Goal: Task Accomplishment & Management: Complete application form

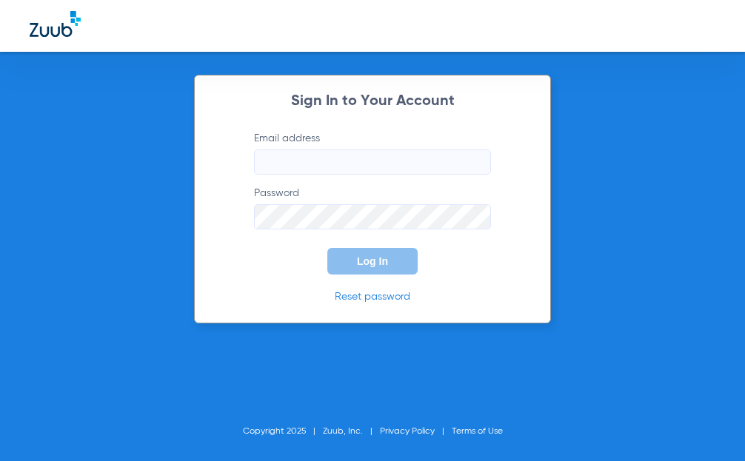
type input "[EMAIL_ADDRESS][DOMAIN_NAME]"
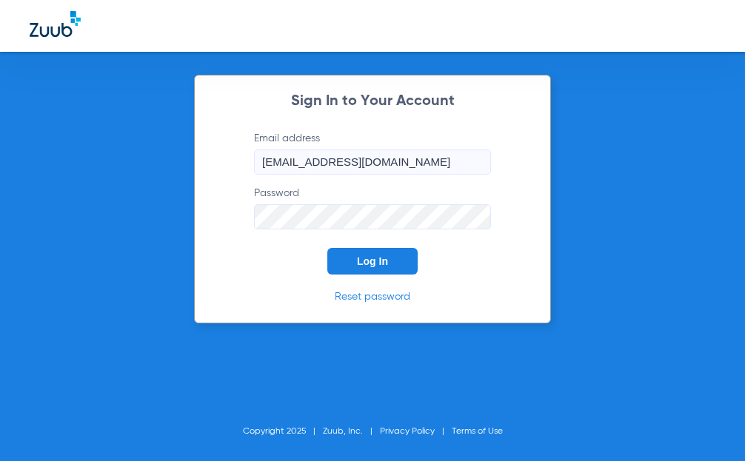
click at [352, 273] on button "Log In" at bounding box center [372, 261] width 90 height 27
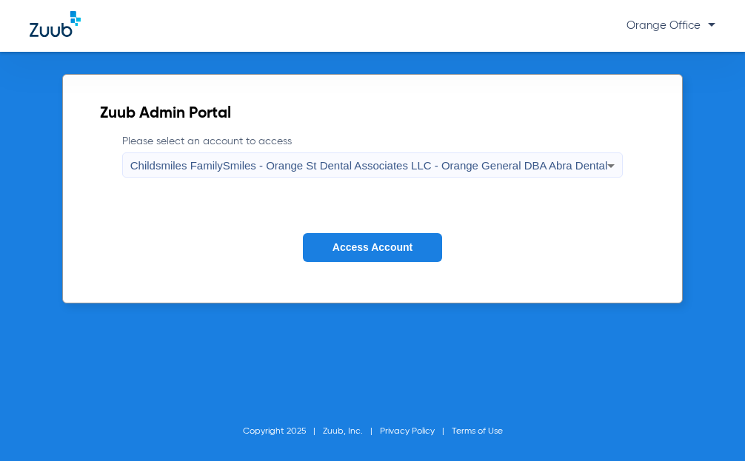
click at [238, 171] on span "Childsmiles FamilySmiles - Orange St Dental Associates LLC - Orange General DBA…" at bounding box center [368, 165] width 477 height 13
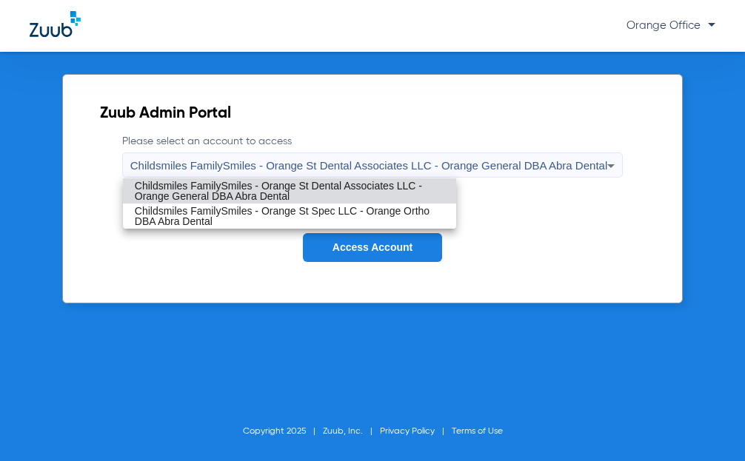
click at [217, 252] on div at bounding box center [372, 230] width 745 height 461
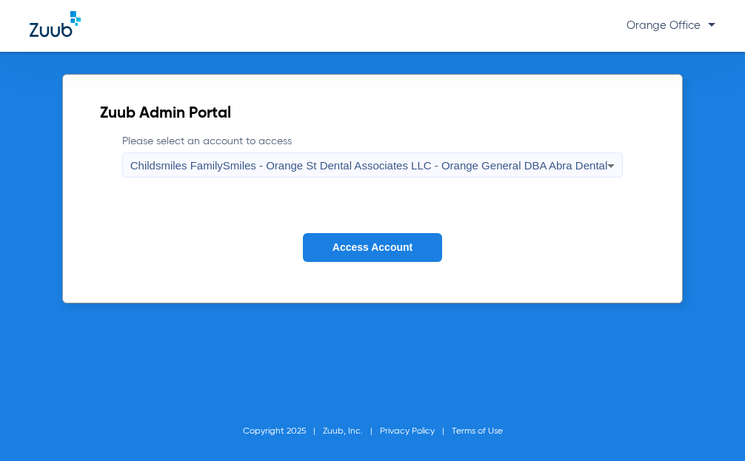
click at [393, 253] on span "Access Account" at bounding box center [372, 247] width 80 height 12
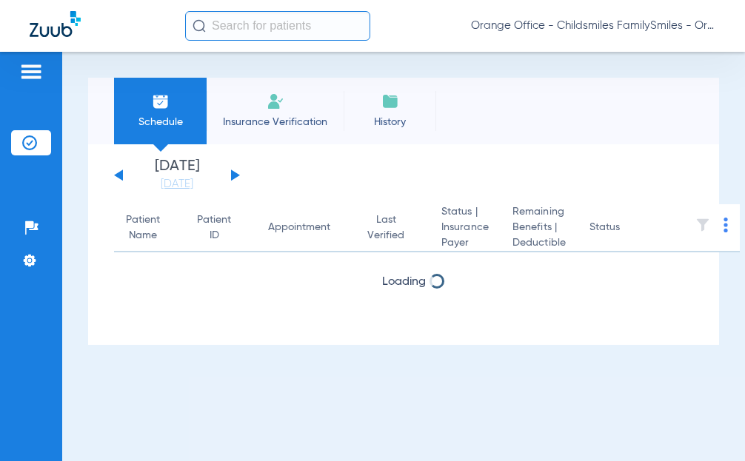
click at [234, 24] on input "text" at bounding box center [277, 26] width 185 height 30
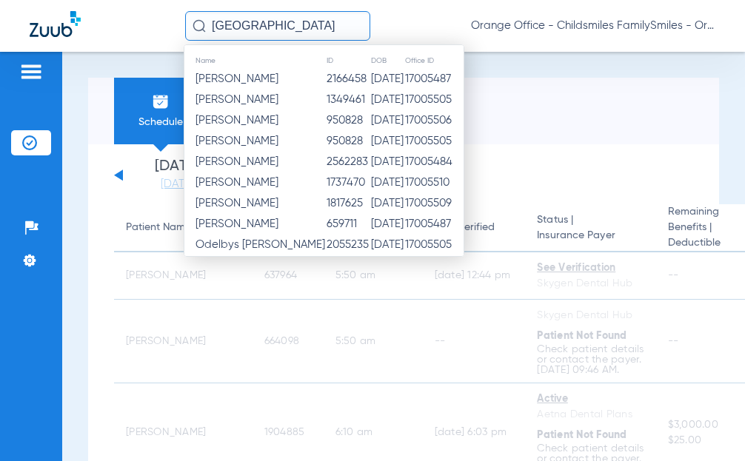
click at [65, 5] on div "ODESSA Name ID DOB Office ID Odeal Smith 2166458 03/18/1991 17005487 Oded Gabri…" at bounding box center [372, 26] width 745 height 52
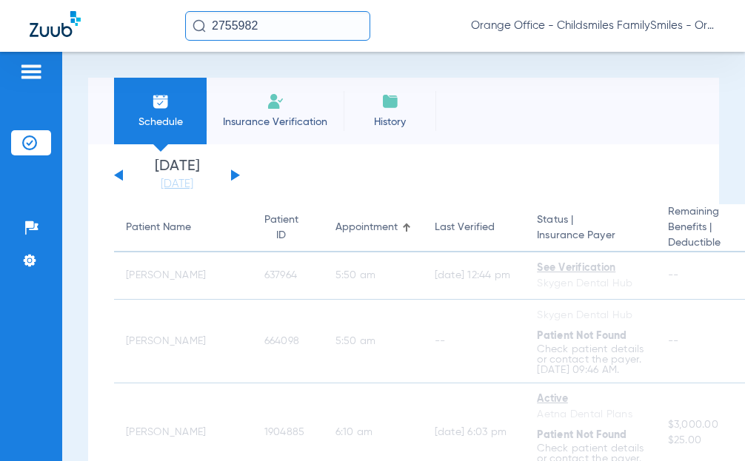
click at [284, 32] on input "2755982" at bounding box center [277, 26] width 185 height 30
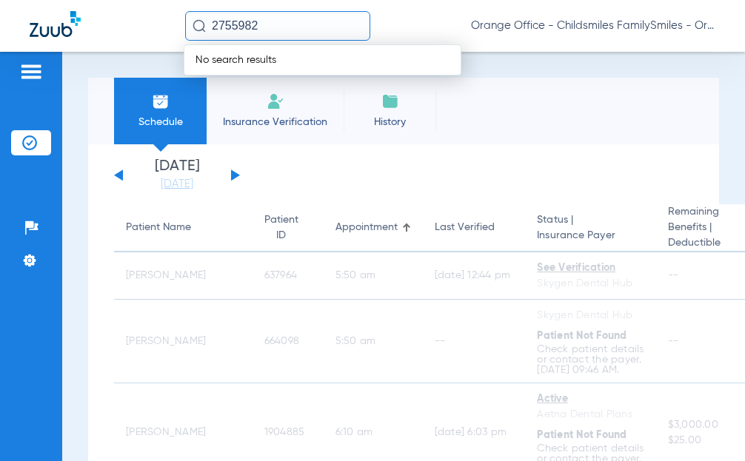
click at [283, 24] on input "2755982" at bounding box center [277, 26] width 185 height 30
click at [243, 27] on input "2755982" at bounding box center [277, 26] width 185 height 30
click at [281, 27] on input "2755982" at bounding box center [277, 26] width 185 height 30
click at [231, 24] on input "2755982" at bounding box center [277, 26] width 185 height 30
type input "2755982"
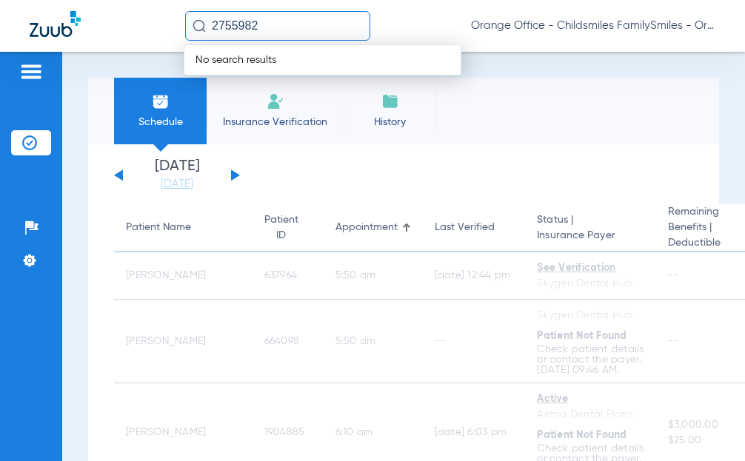
click at [198, 20] on img at bounding box center [199, 25] width 13 height 13
click at [233, 56] on span "No search results" at bounding box center [235, 60] width 103 height 10
click at [265, 24] on input "2755982" at bounding box center [277, 26] width 185 height 30
type input "2755982"
drag, startPoint x: 338, startPoint y: 130, endPoint x: 299, endPoint y: 129, distance: 39.3
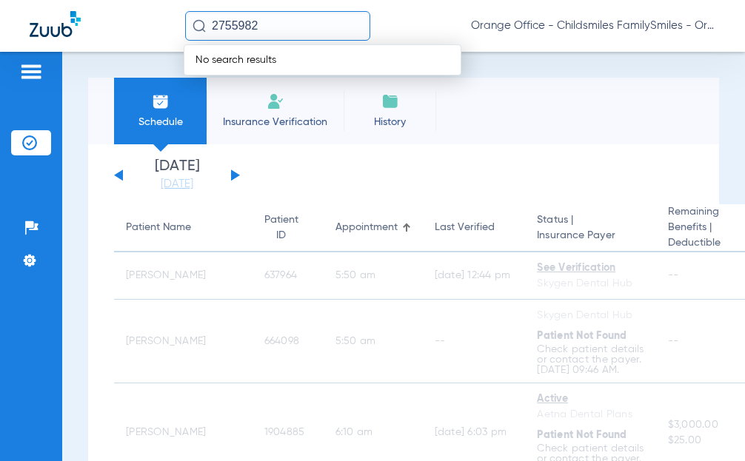
click at [335, 132] on li "Insurance Verification" at bounding box center [275, 111] width 137 height 67
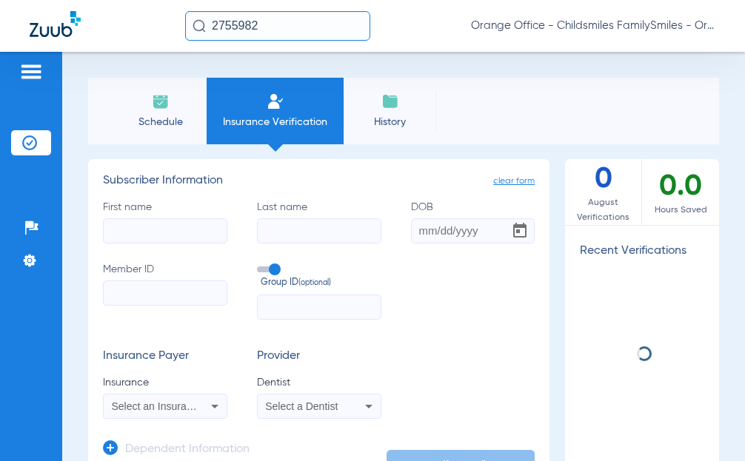
click at [299, 129] on li "Insurance Verification" at bounding box center [275, 111] width 137 height 67
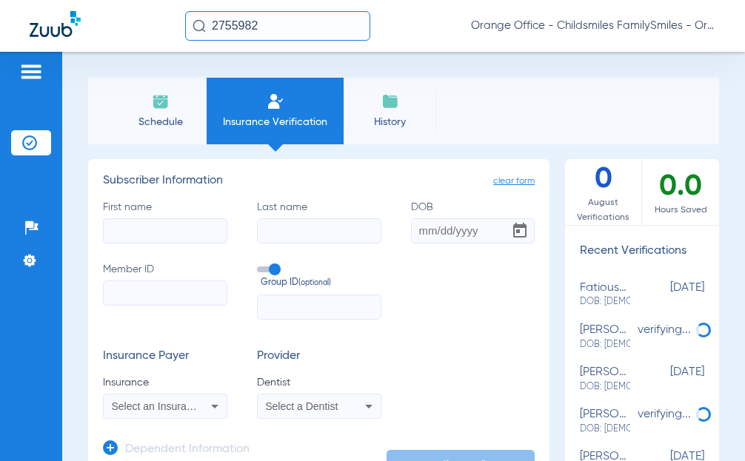
click at [179, 230] on input "First name" at bounding box center [165, 230] width 124 height 25
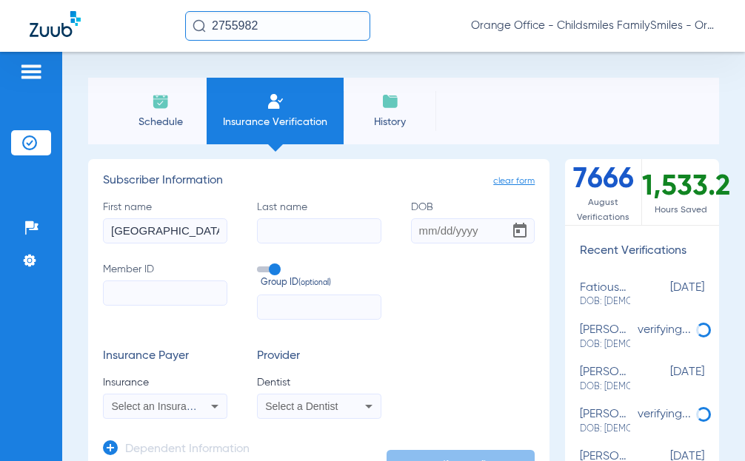
type input "[GEOGRAPHIC_DATA]"
click at [297, 224] on input "Last name" at bounding box center [319, 230] width 124 height 25
type input "MCKANZIE"
click at [158, 293] on input "Member ID" at bounding box center [165, 293] width 124 height 25
type input "3HZN54696740"
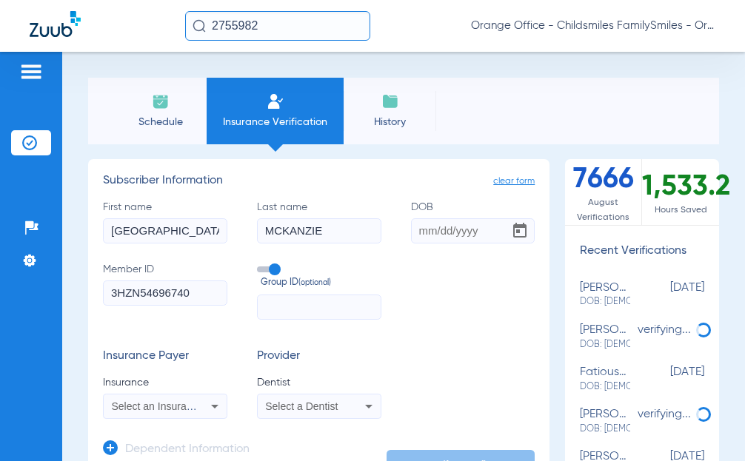
click at [331, 315] on input "text" at bounding box center [319, 307] width 124 height 25
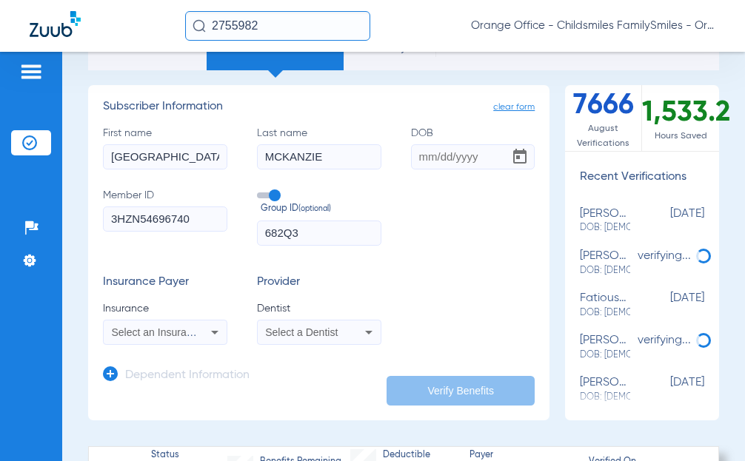
type input "682Q3"
click at [148, 334] on span "Select an Insurance" at bounding box center [158, 333] width 92 height 12
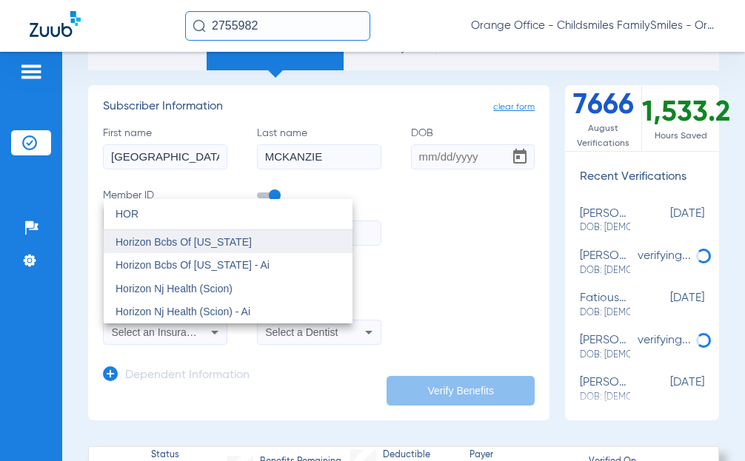
type input "HOR"
click at [231, 238] on span "Horizon Bcbs Of [US_STATE]" at bounding box center [184, 242] width 136 height 12
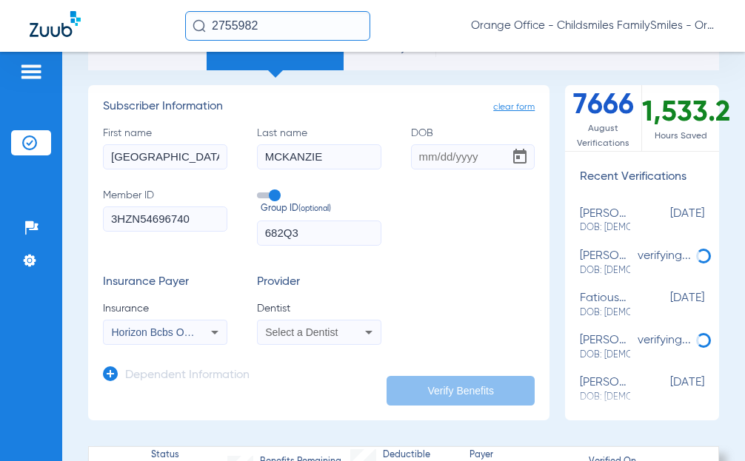
click at [305, 335] on span "Select a Dentist" at bounding box center [301, 333] width 73 height 12
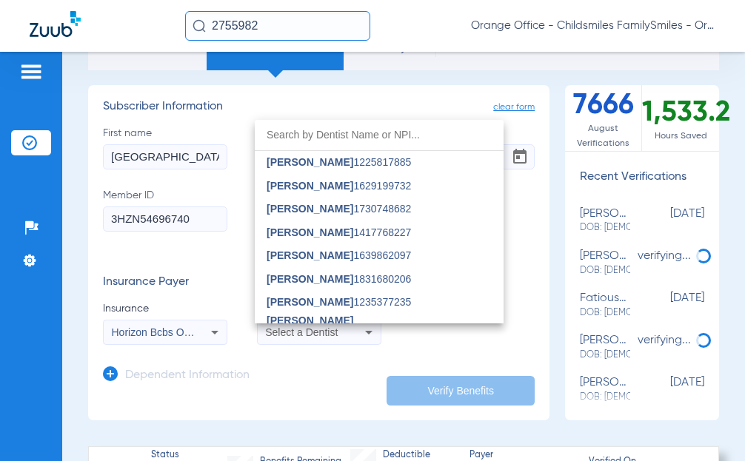
scroll to position [0, 0]
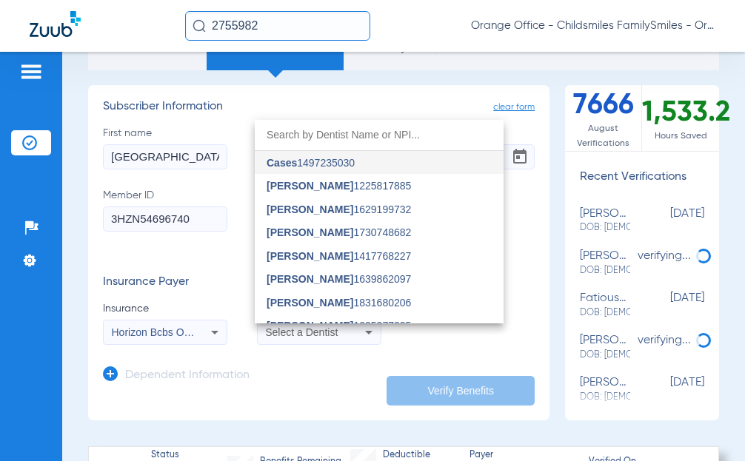
click at [367, 138] on input "dropdown search" at bounding box center [379, 135] width 249 height 30
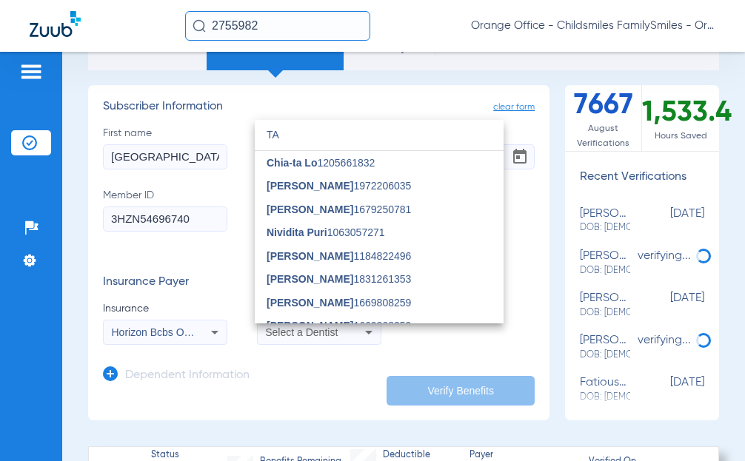
type input "T"
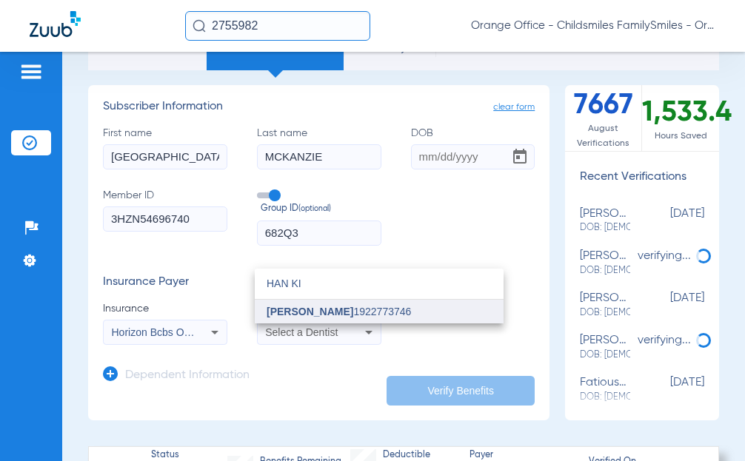
type input "HAN KI"
click at [364, 313] on span "Han Kim 1922773746" at bounding box center [339, 312] width 144 height 10
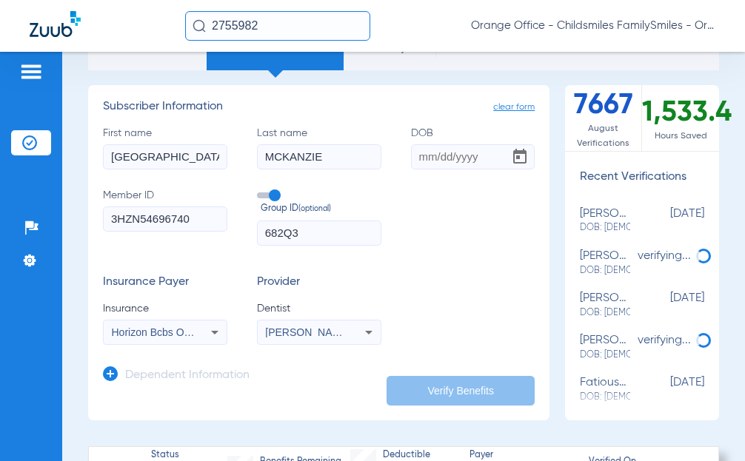
click at [430, 159] on input "DOB" at bounding box center [473, 156] width 124 height 25
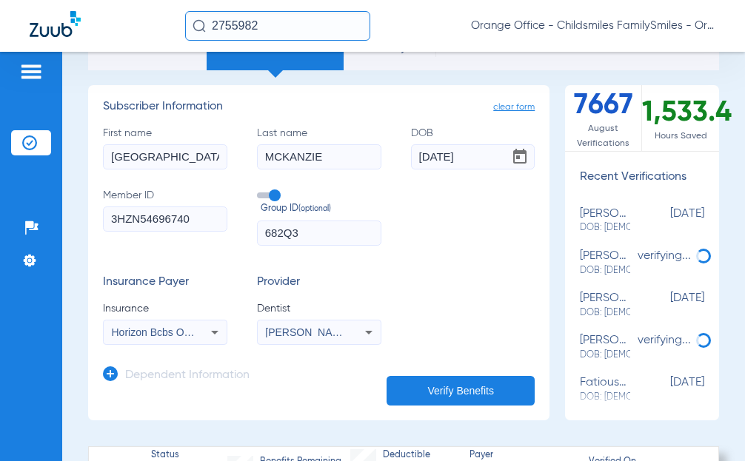
type input "[DATE]"
click at [495, 395] on button "Verify Benefits" at bounding box center [461, 391] width 148 height 30
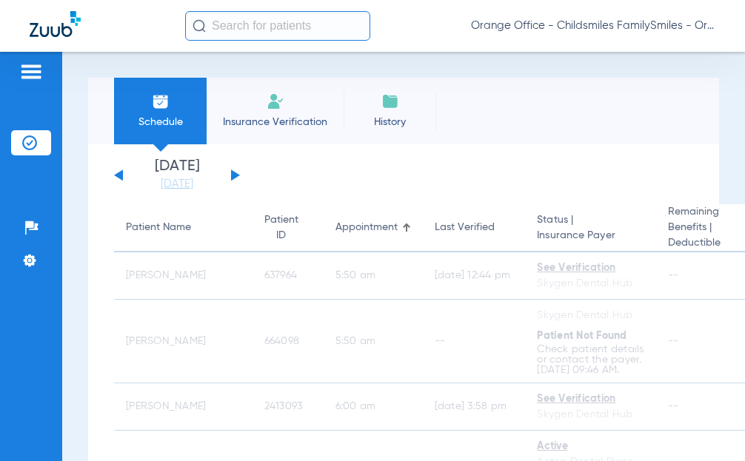
click at [262, 21] on input "text" at bounding box center [277, 26] width 185 height 30
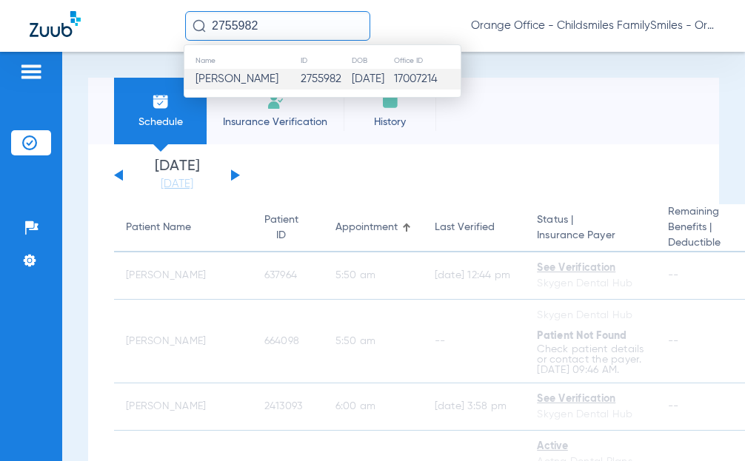
type input "2755982"
click at [252, 78] on span "[PERSON_NAME]" at bounding box center [236, 78] width 83 height 11
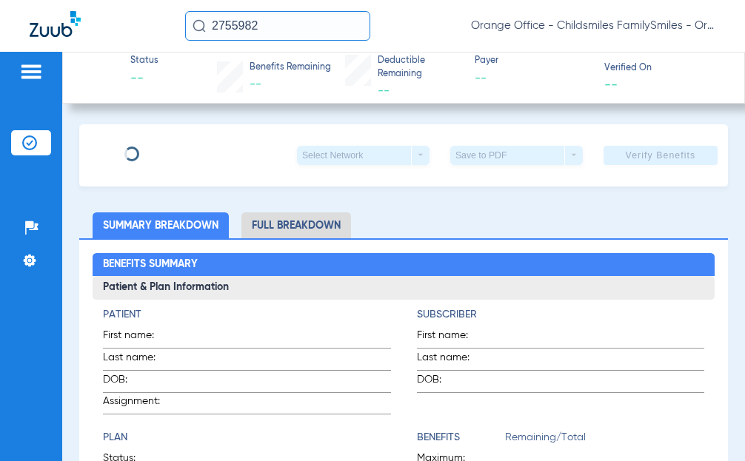
type input "[GEOGRAPHIC_DATA]"
type input "MCKANZIE"
type input "[DATE]"
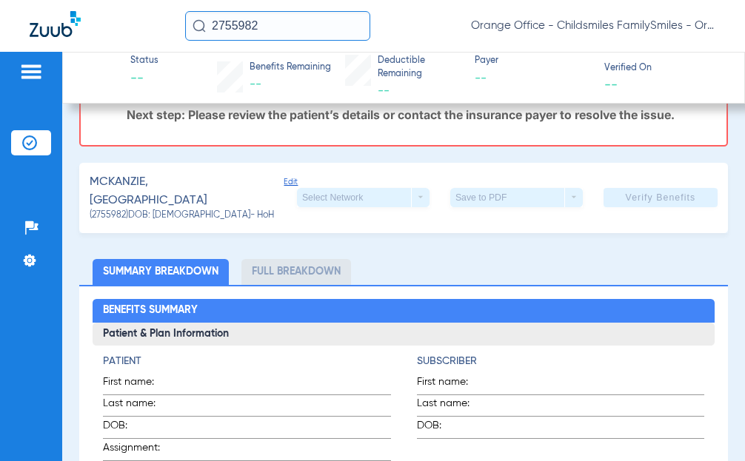
click at [284, 185] on span "Edit" at bounding box center [290, 193] width 13 height 33
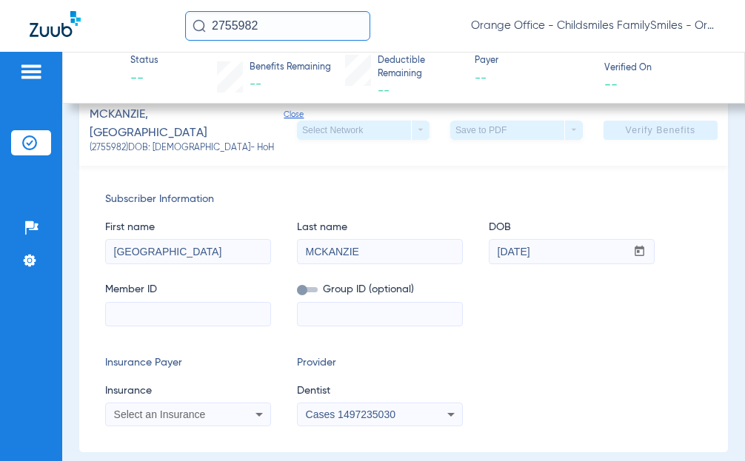
scroll to position [370, 0]
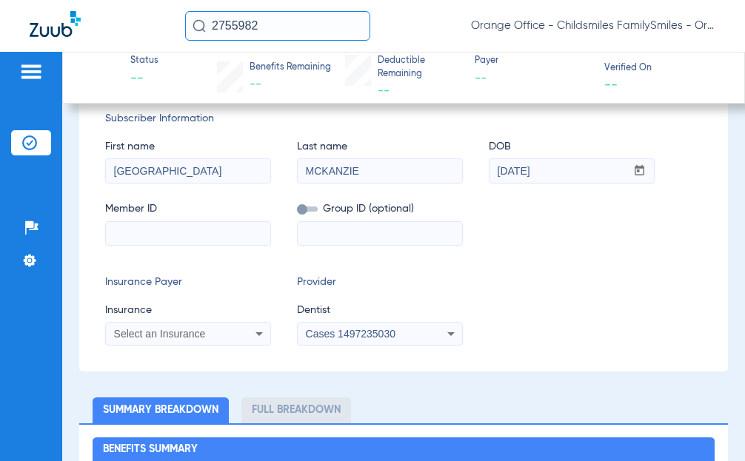
click at [325, 228] on input at bounding box center [380, 234] width 164 height 24
type input "0682Q3"
click at [145, 229] on input at bounding box center [188, 234] width 164 height 24
type input "3HZN54696740"
click at [164, 328] on span "Select an Insurance" at bounding box center [160, 334] width 92 height 12
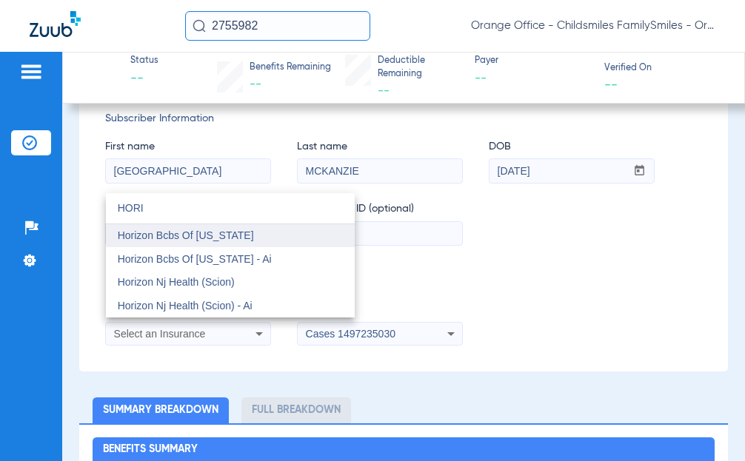
type input "HORI"
click at [268, 235] on mat-option "Horizon Bcbs Of [US_STATE]" at bounding box center [230, 236] width 249 height 24
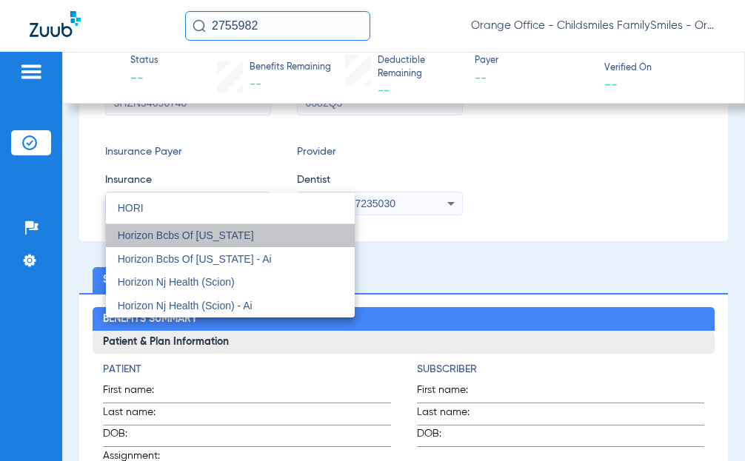
scroll to position [240, 0]
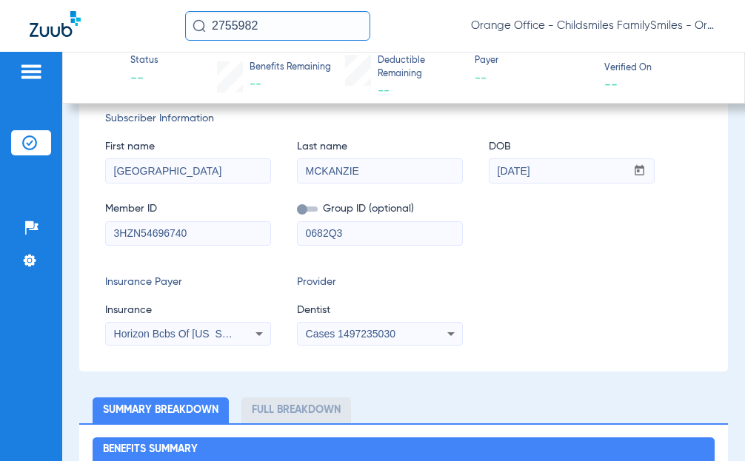
click at [332, 328] on span "Cases 1497235030" at bounding box center [351, 334] width 90 height 12
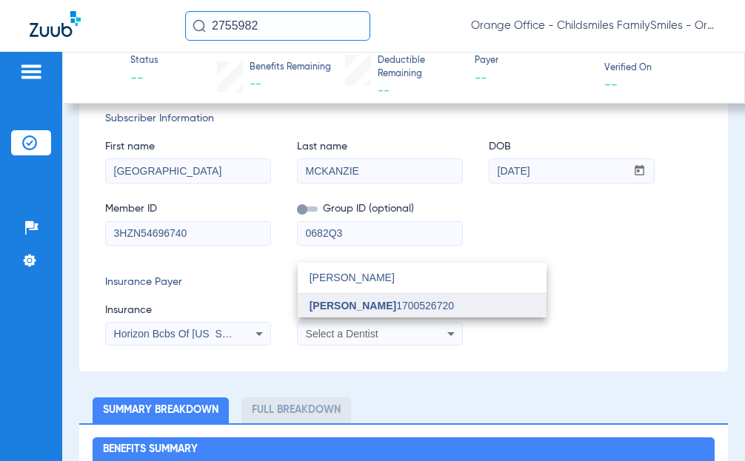
type input "[PERSON_NAME]"
click at [370, 302] on span "[PERSON_NAME] 1700526720" at bounding box center [382, 306] width 144 height 10
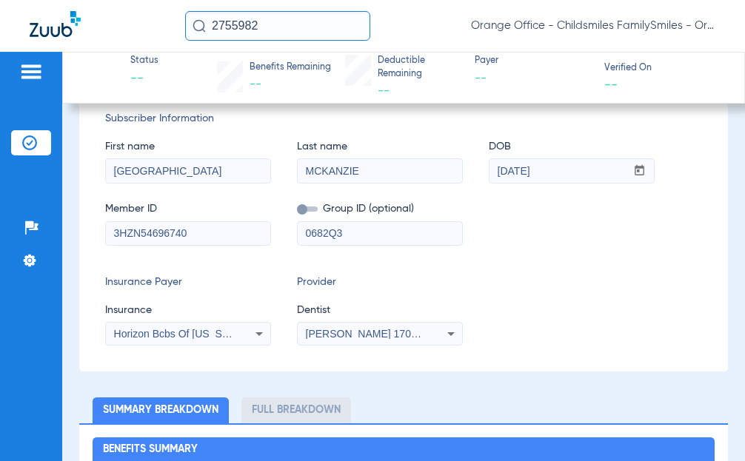
scroll to position [92, 0]
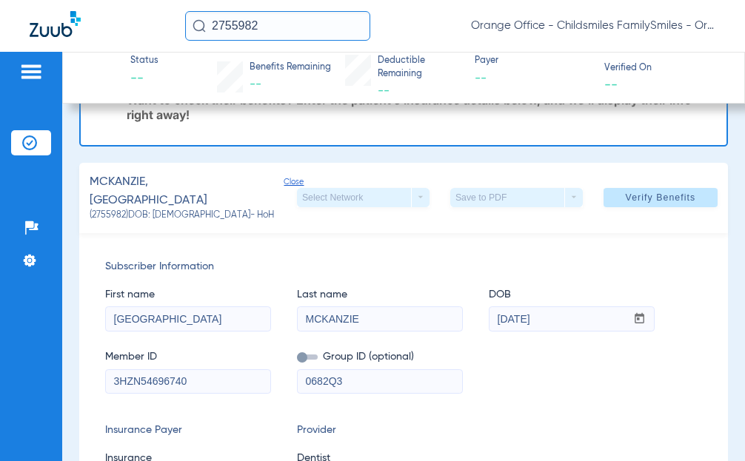
click at [114, 375] on input "3HZN54696740" at bounding box center [188, 382] width 164 height 24
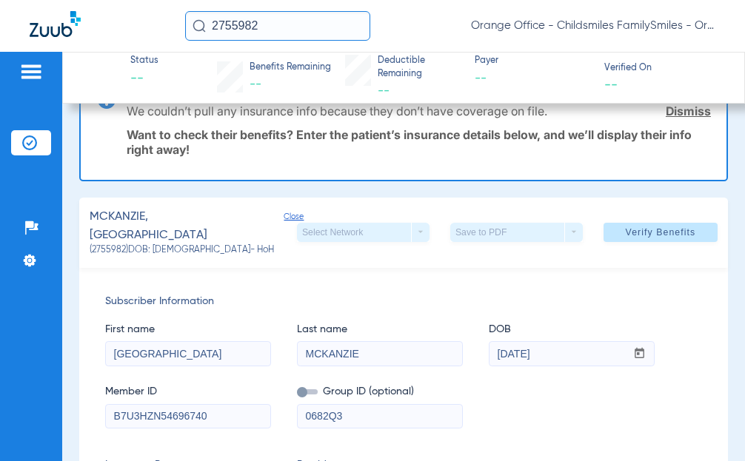
scroll to position [18, 0]
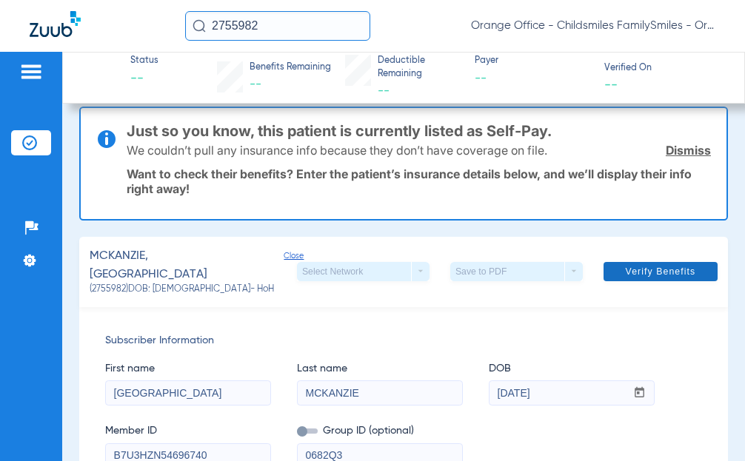
click at [642, 258] on span at bounding box center [661, 272] width 114 height 36
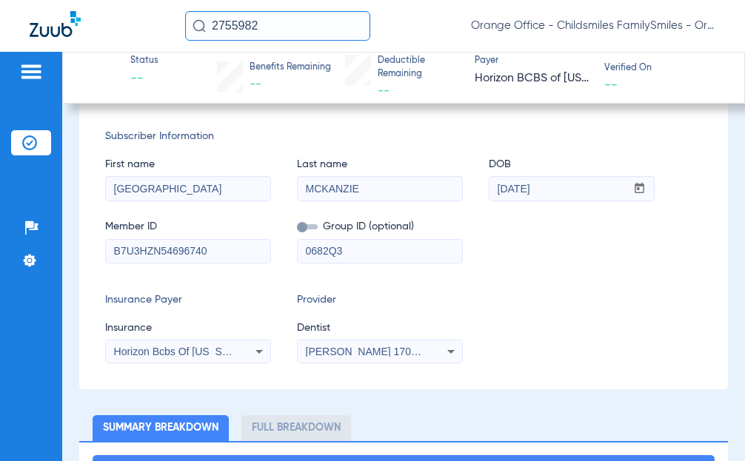
scroll to position [370, 0]
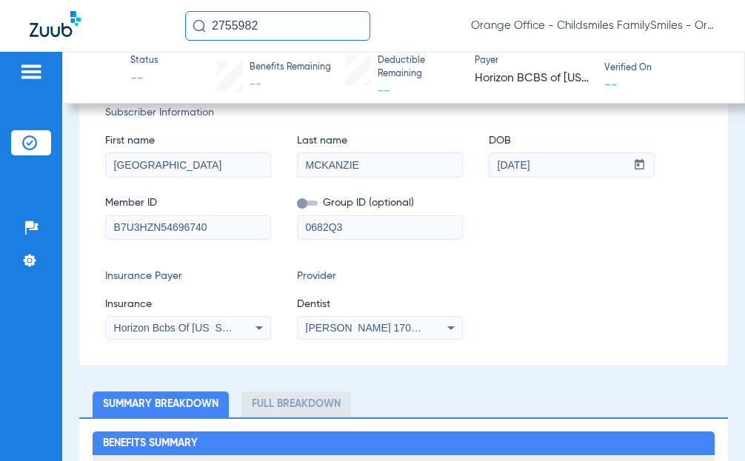
click at [135, 218] on input "B7U3HZN54696740" at bounding box center [188, 228] width 164 height 24
drag, startPoint x: 135, startPoint y: 218, endPoint x: 103, endPoint y: 219, distance: 31.9
click at [103, 219] on div "Subscriber Information First name [PERSON_NAME] Last name MCKANZIE DOB mm / dd …" at bounding box center [403, 222] width 649 height 287
click at [131, 221] on input "B7U3HZN54696740" at bounding box center [188, 228] width 164 height 24
click at [133, 219] on input "B7U3HZN54696740" at bounding box center [188, 228] width 164 height 24
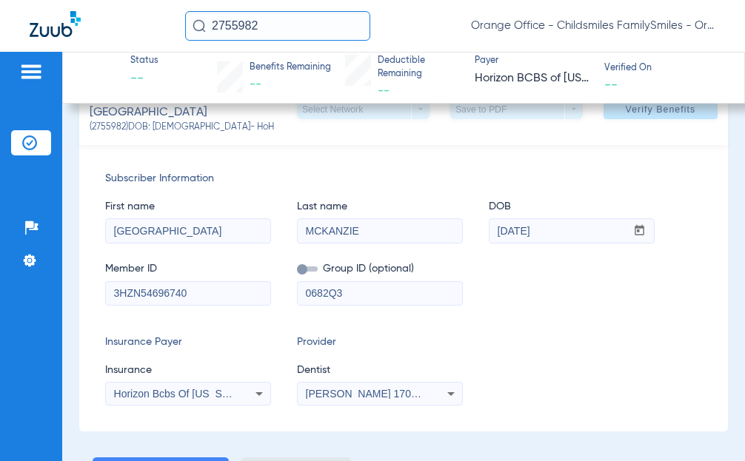
scroll to position [222, 0]
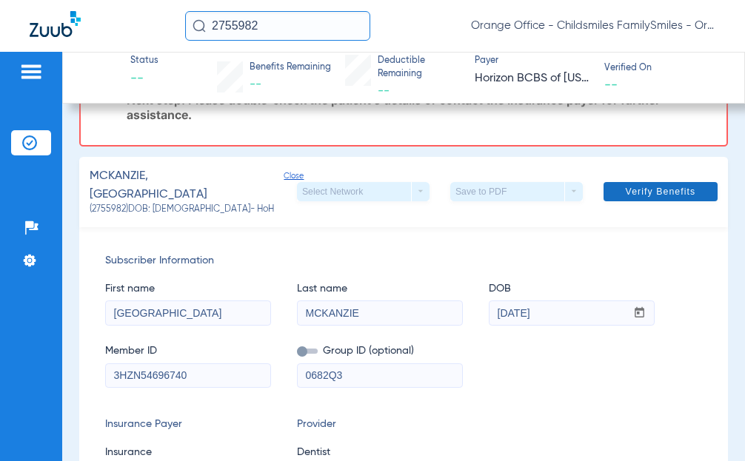
type input "3HZN54696740"
click at [646, 189] on span "Verify Benefits" at bounding box center [661, 192] width 70 height 12
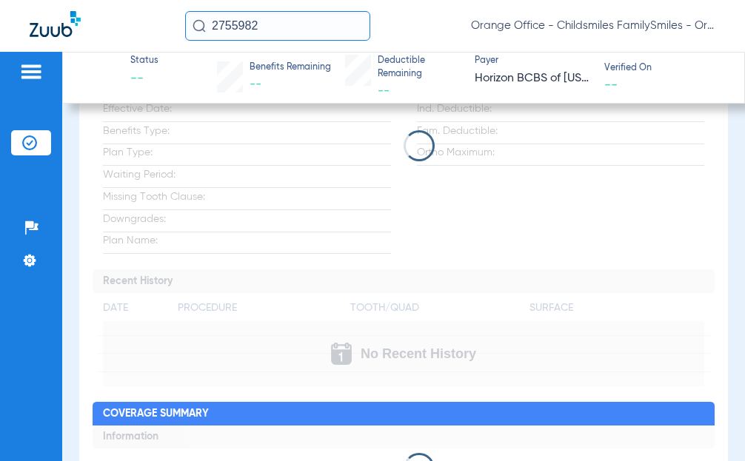
scroll to position [1037, 0]
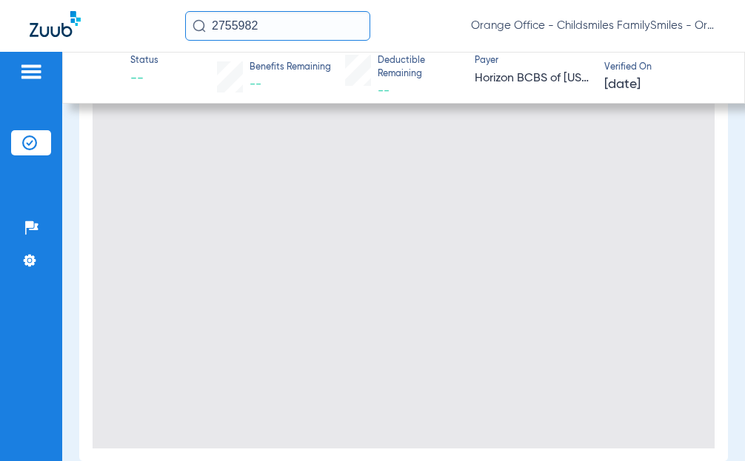
type input "0"
select select "page-width"
